Goal: Transaction & Acquisition: Subscribe to service/newsletter

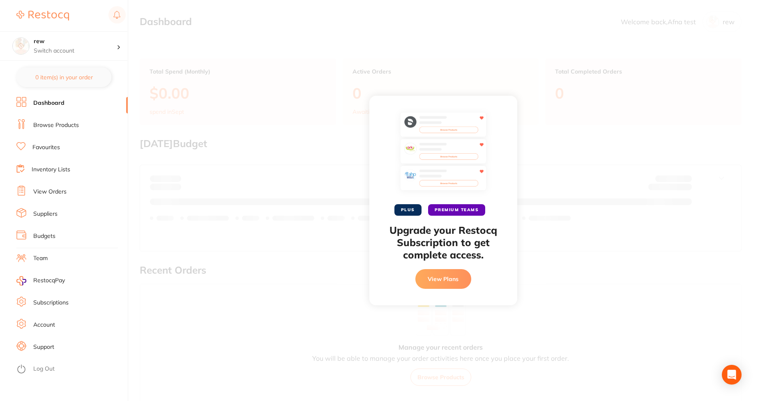
click at [431, 270] on button "View Plans" at bounding box center [444, 279] width 56 height 20
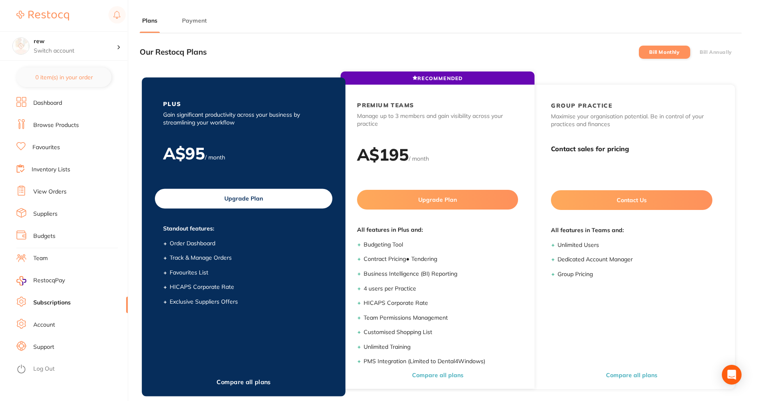
click at [250, 195] on button "Upgrade Plan" at bounding box center [244, 199] width 178 height 20
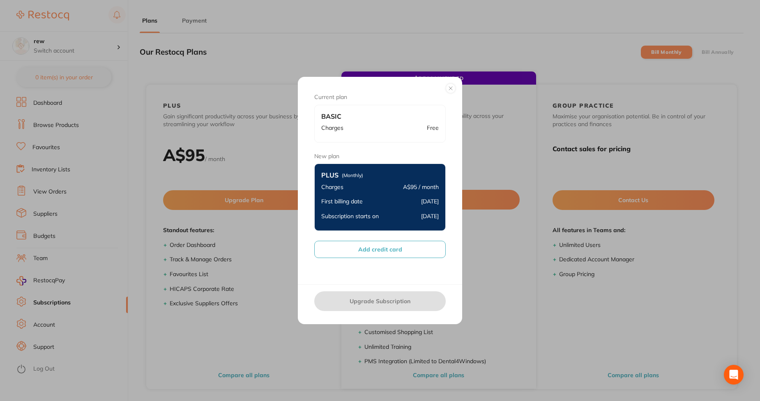
click at [377, 245] on button "Add credit card" at bounding box center [380, 249] width 132 height 17
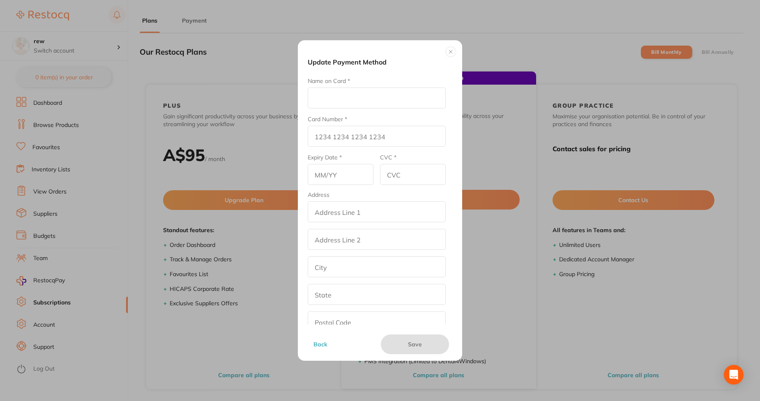
click at [361, 85] on div "Name on Card *" at bounding box center [377, 93] width 138 height 32
click at [335, 97] on input "Name on Card *" at bounding box center [377, 98] width 138 height 21
type input "Afna"
click at [337, 143] on input "Card Number *" at bounding box center [377, 136] width 138 height 21
type input "4111 1111 1111 1111"
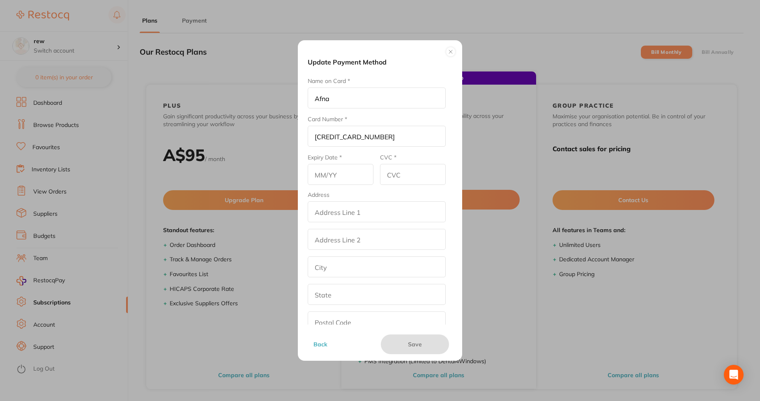
click at [322, 182] on input "text" at bounding box center [341, 174] width 66 height 21
type input "05/28"
click at [417, 175] on input "CVC *" at bounding box center [413, 174] width 66 height 21
type input "456"
click at [378, 214] on input "addressLineOne" at bounding box center [377, 211] width 138 height 21
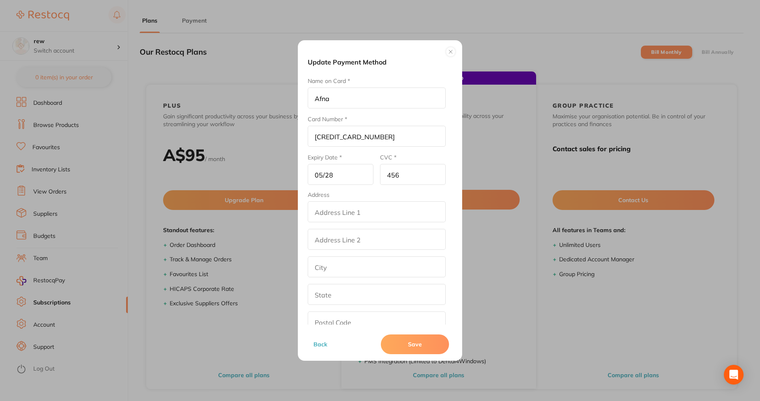
type input "street2"
type input "los angeles"
type input "California"
type input "90001"
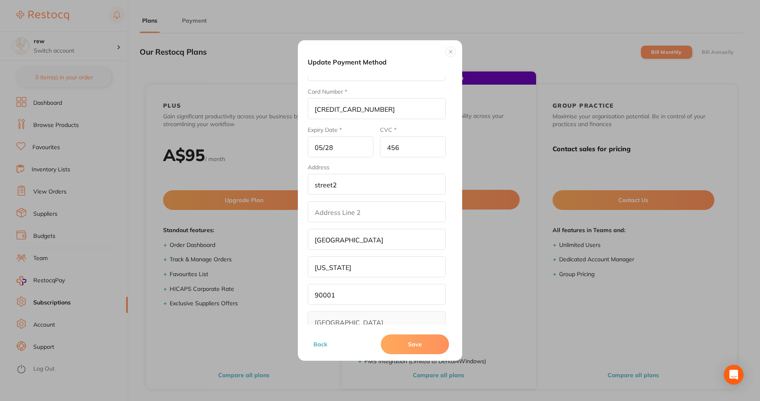
scroll to position [45, 0]
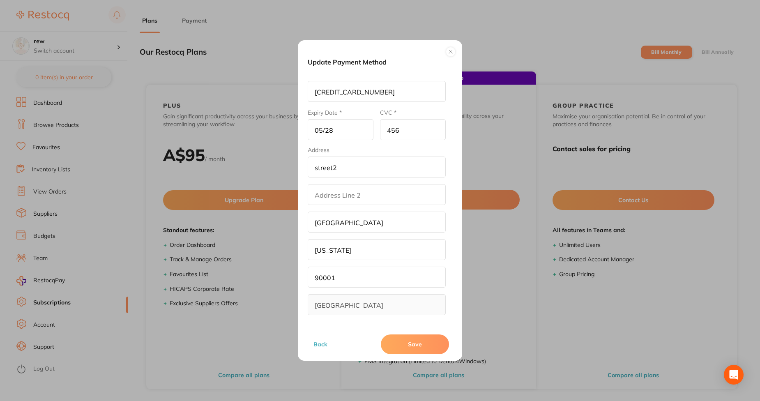
click at [409, 339] on button "Save" at bounding box center [415, 345] width 68 height 20
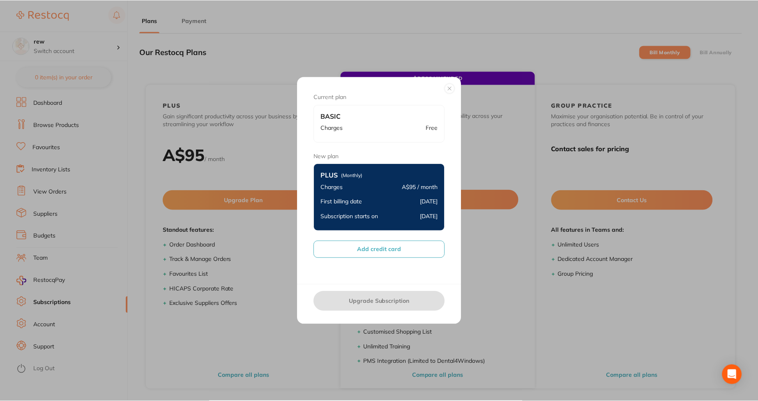
scroll to position [3, 0]
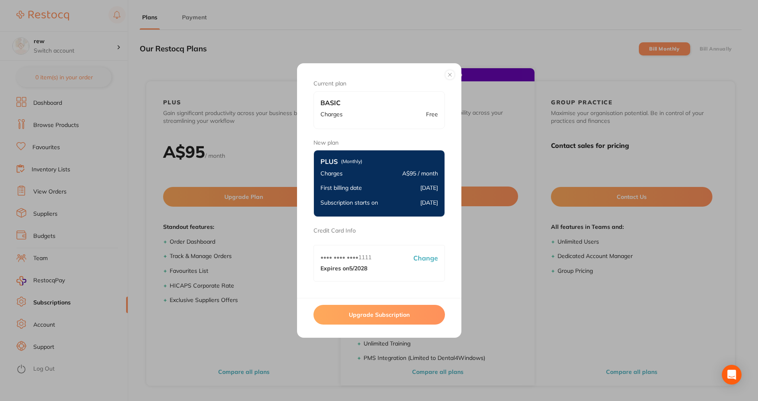
click at [354, 318] on button "Upgrade Subscription" at bounding box center [380, 315] width 132 height 20
